Goal: Navigation & Orientation: Find specific page/section

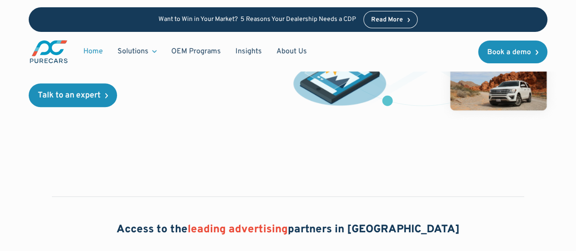
scroll to position [217, 0]
click at [196, 56] on link "OEM Programs" at bounding box center [196, 51] width 64 height 17
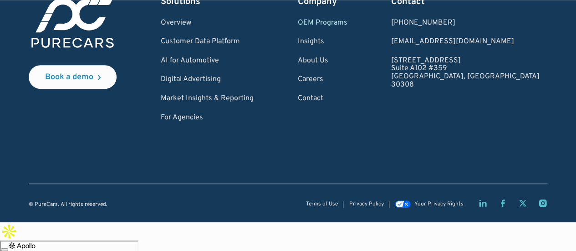
scroll to position [1920, 0]
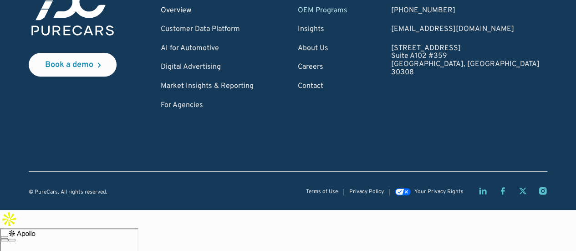
click at [200, 15] on link "Overview" at bounding box center [207, 11] width 93 height 8
